Goal: Navigation & Orientation: Find specific page/section

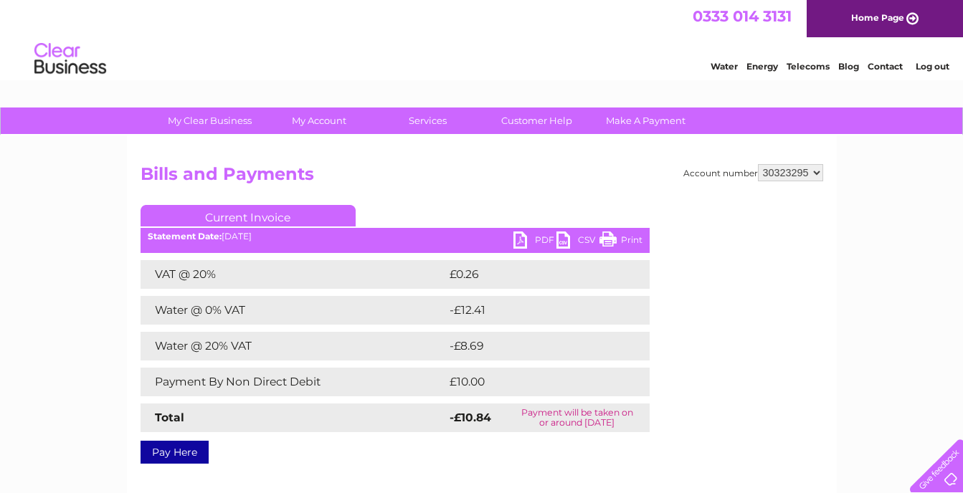
click at [857, 14] on link "Home Page" at bounding box center [885, 18] width 156 height 37
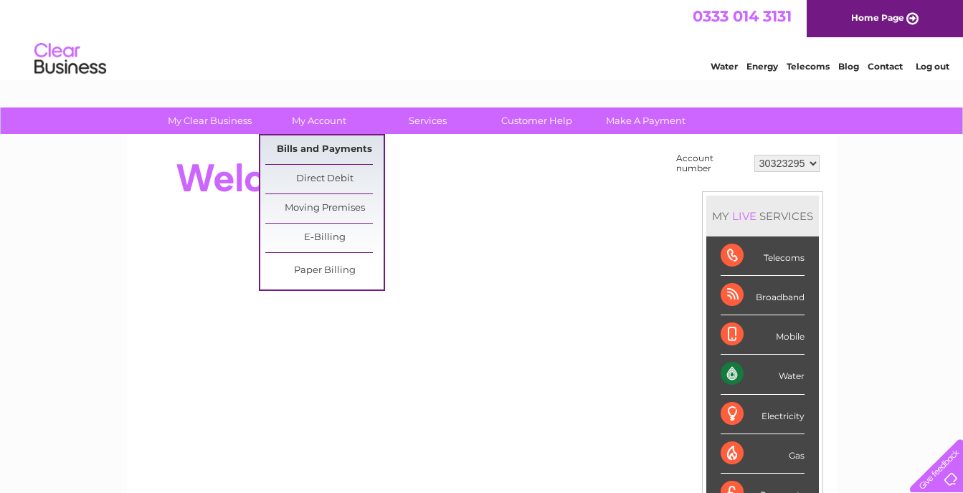
click at [313, 150] on link "Bills and Payments" at bounding box center [324, 150] width 118 height 29
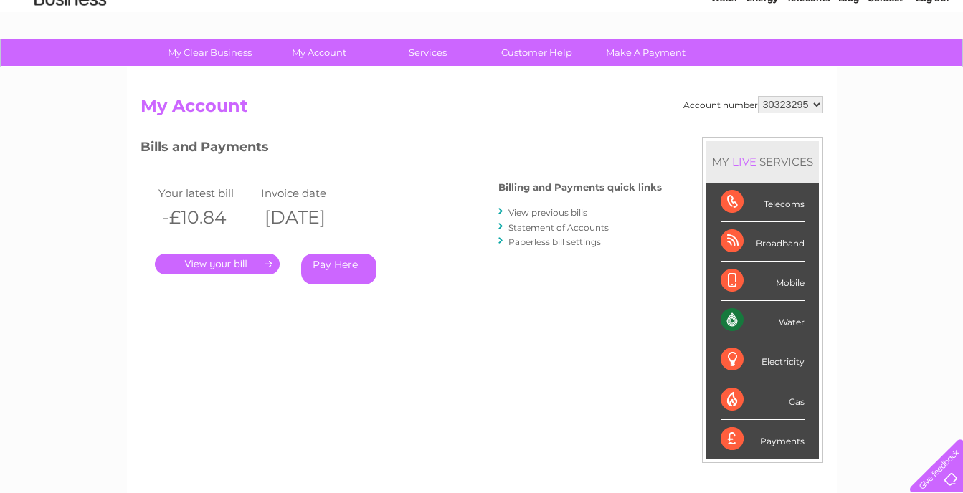
scroll to position [67, 0]
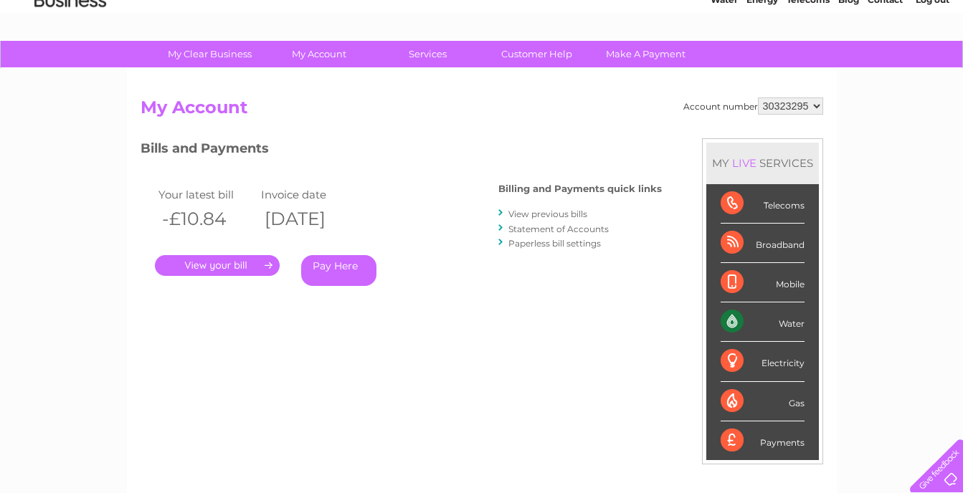
click at [259, 266] on link "." at bounding box center [217, 265] width 125 height 21
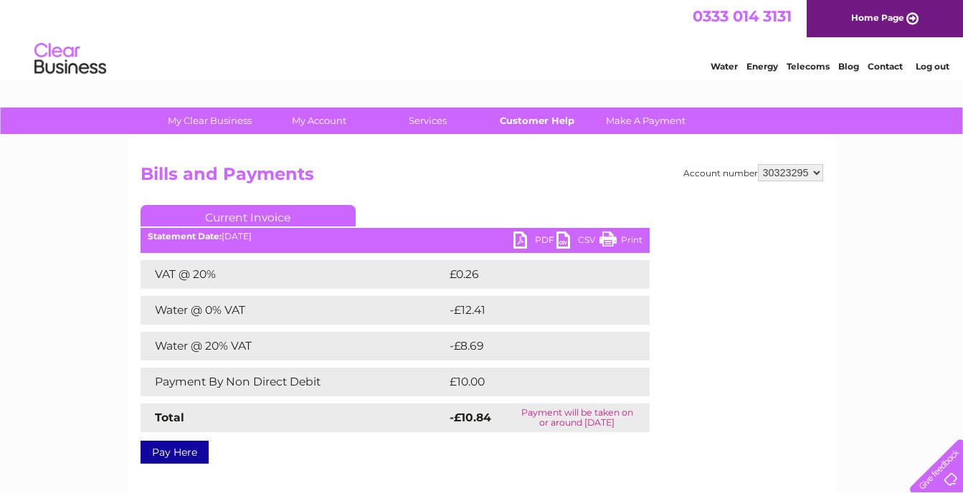
click at [542, 119] on link "Customer Help" at bounding box center [537, 121] width 118 height 27
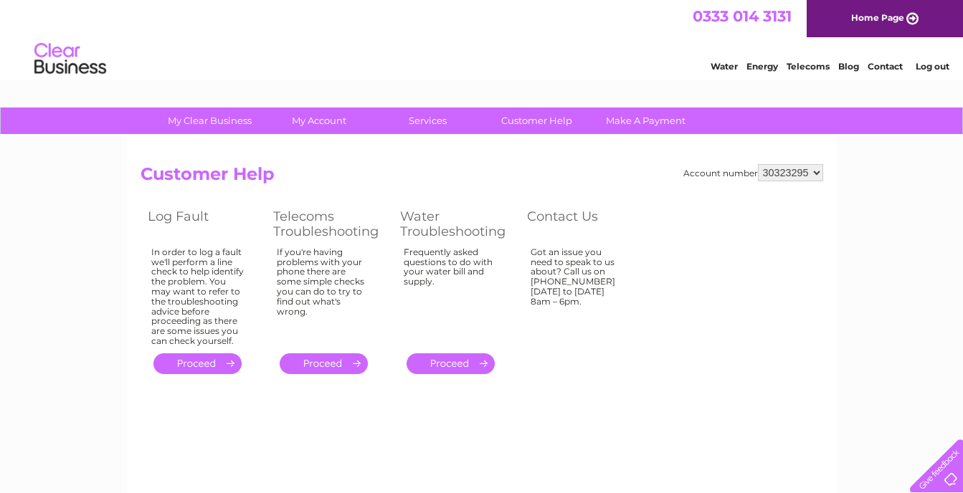
click at [343, 430] on div "Account number 30323295 Customer Help Log Fault Telecoms Troubleshooting Water …" at bounding box center [482, 337] width 710 height 402
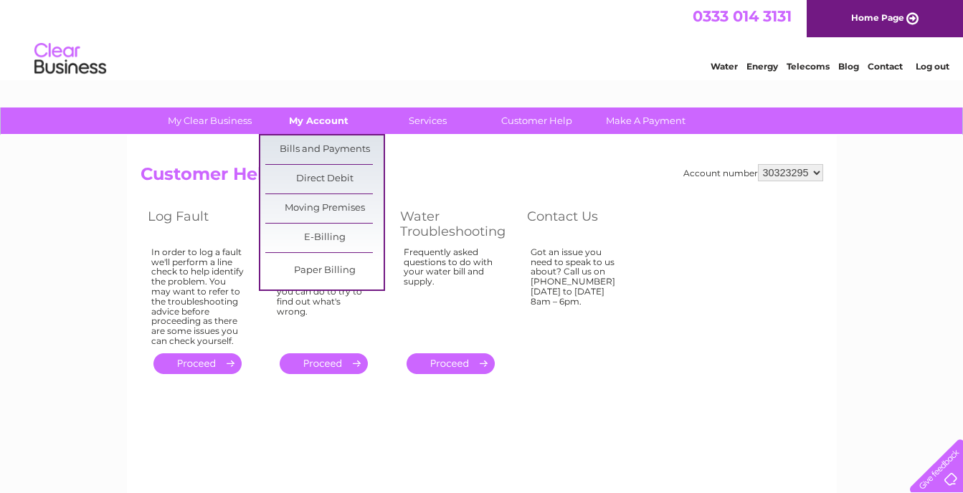
click at [340, 119] on link "My Account" at bounding box center [319, 121] width 118 height 27
click at [331, 147] on link "Bills and Payments" at bounding box center [324, 150] width 118 height 29
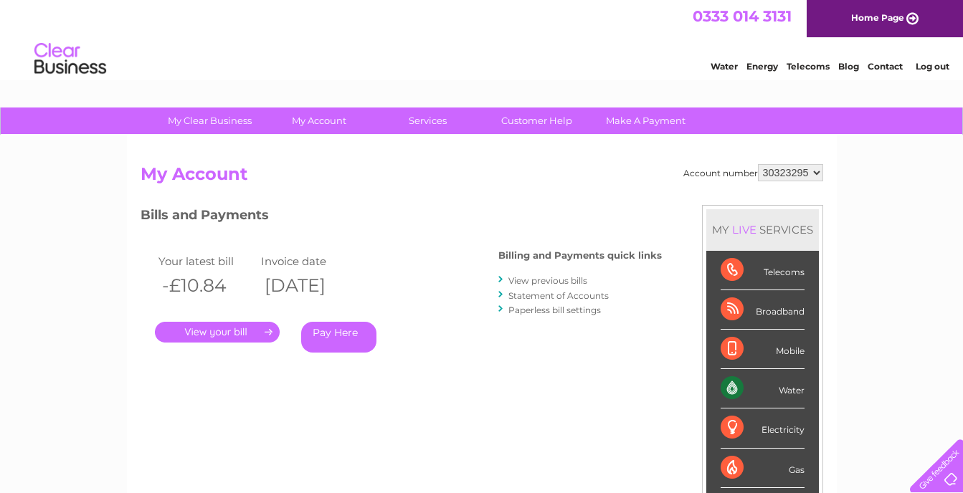
click at [221, 331] on link "." at bounding box center [217, 332] width 125 height 21
